Goal: Information Seeking & Learning: Learn about a topic

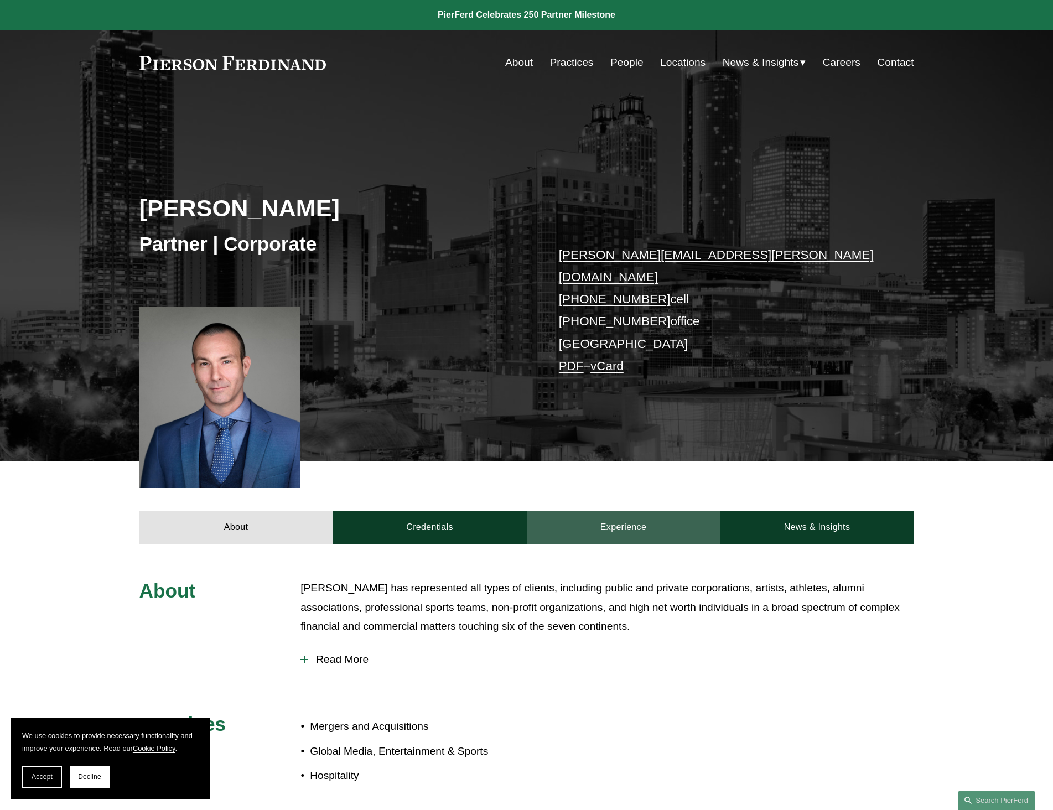
click at [601, 512] on link "Experience" at bounding box center [624, 527] width 194 height 33
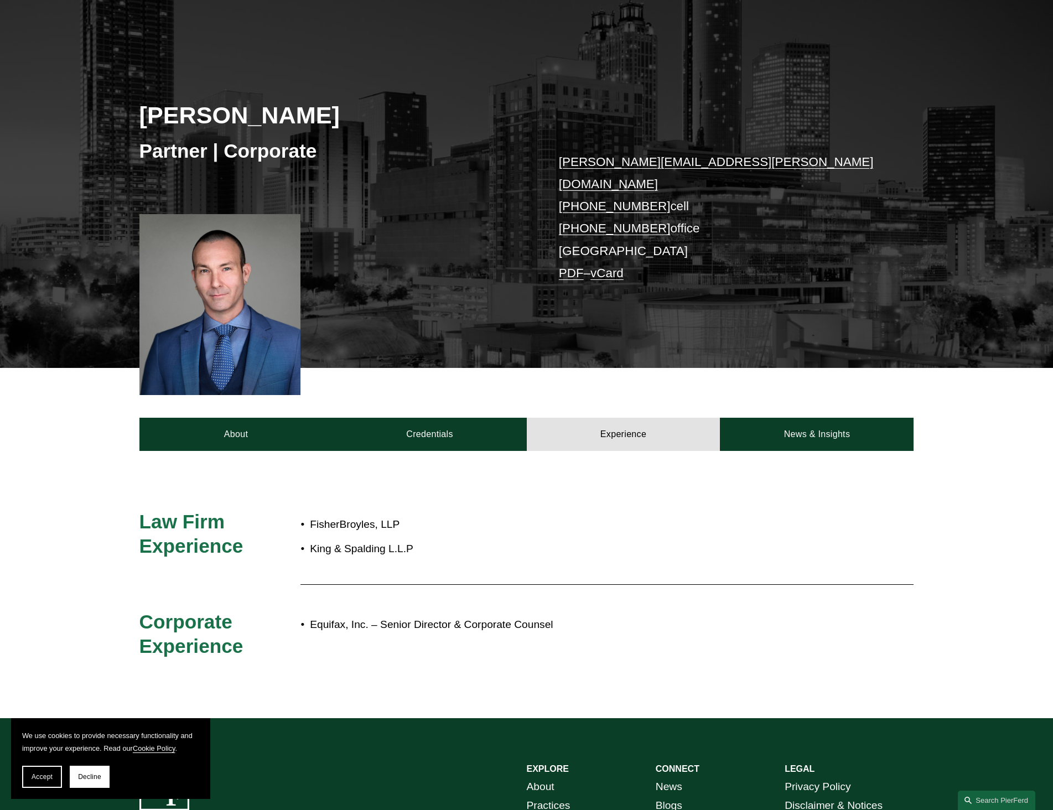
scroll to position [111, 0]
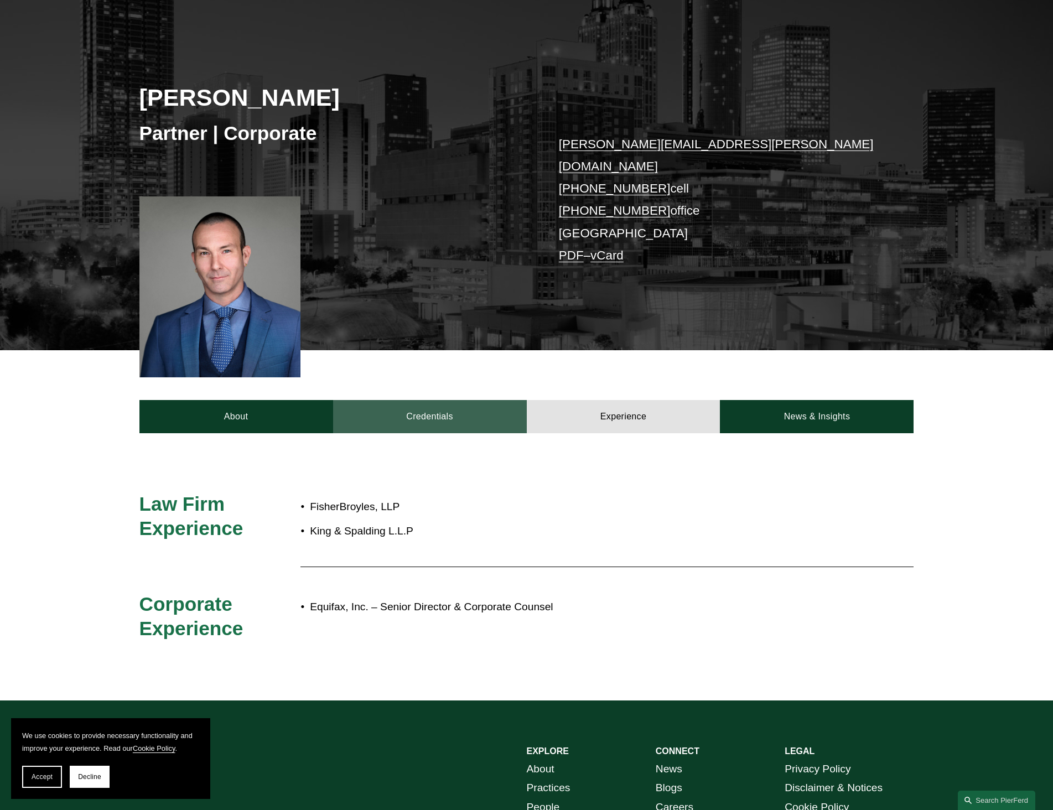
click at [436, 400] on link "Credentials" at bounding box center [430, 416] width 194 height 33
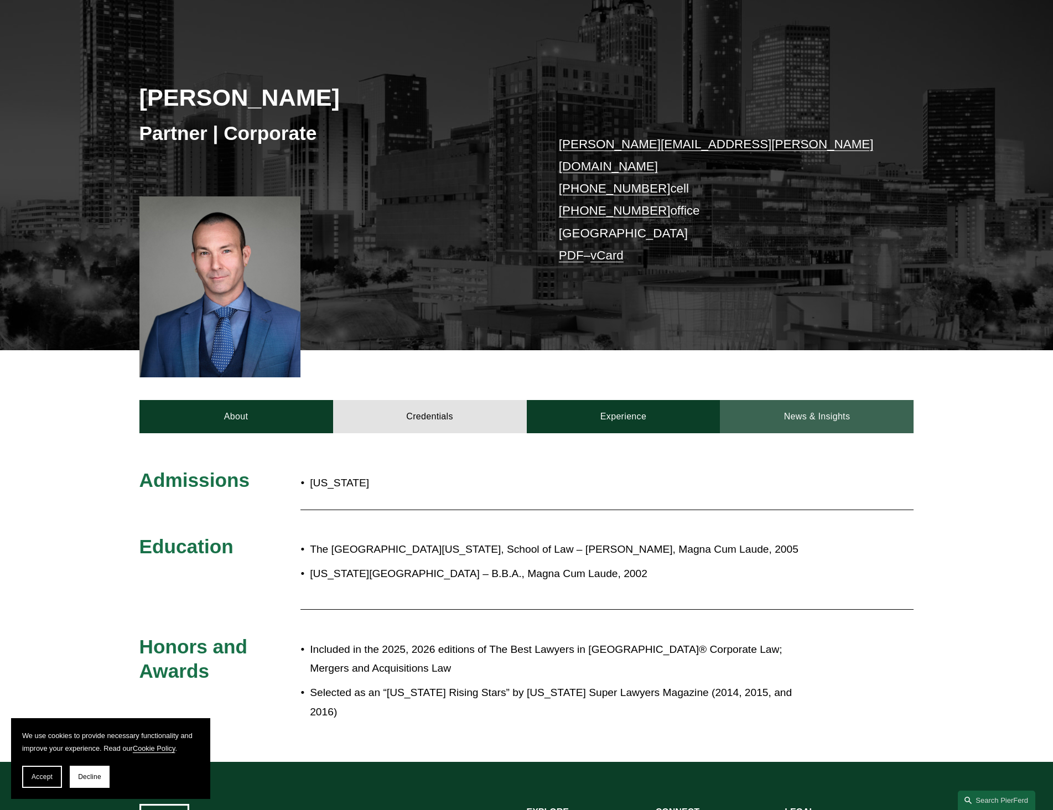
click at [832, 400] on link "News & Insights" at bounding box center [817, 416] width 194 height 33
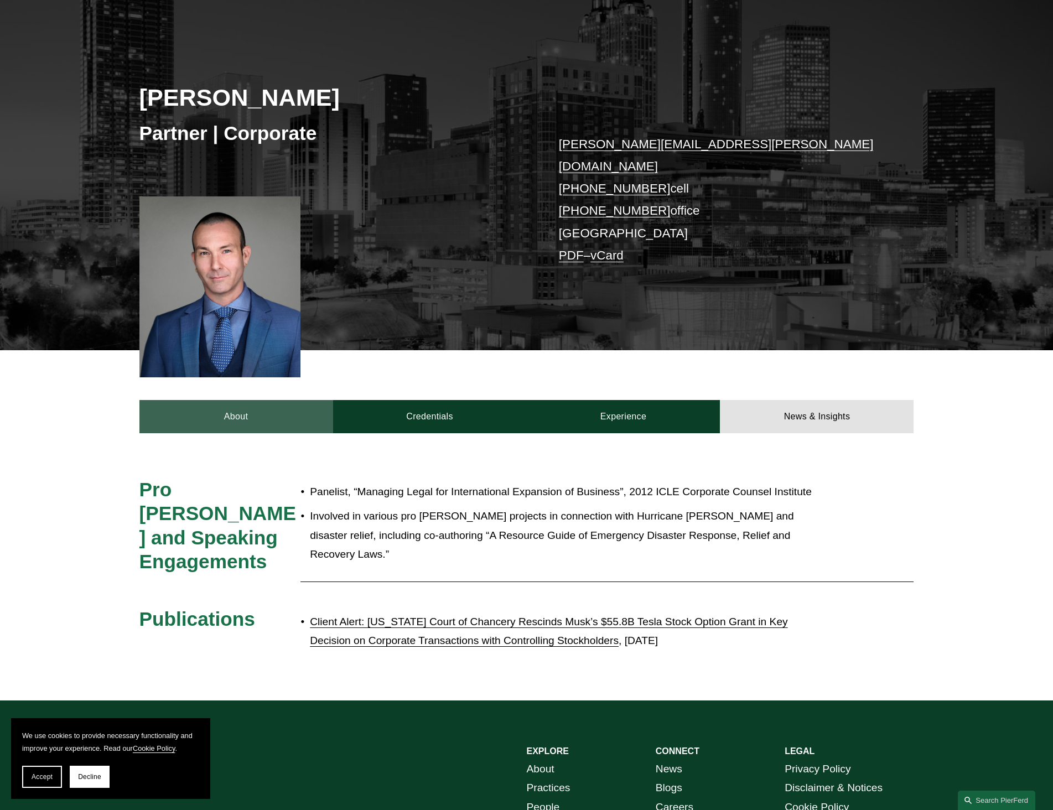
click at [216, 400] on link "About" at bounding box center [236, 416] width 194 height 33
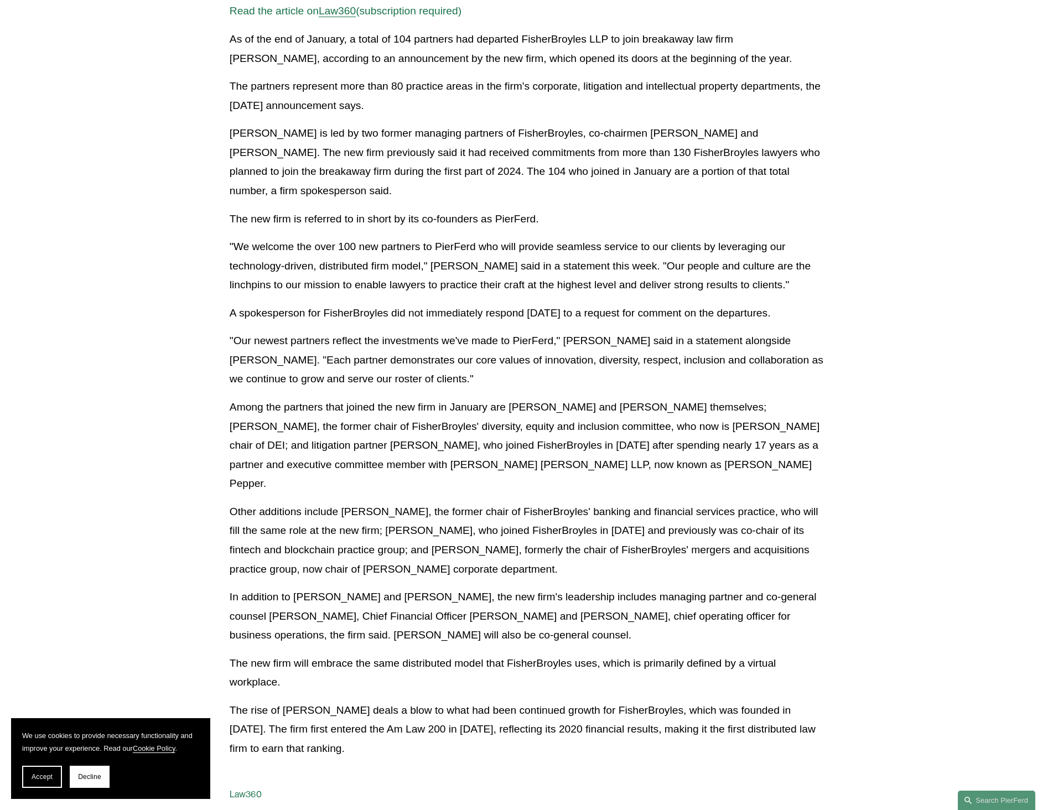
scroll to position [332, 0]
